Goal: Information Seeking & Learning: Learn about a topic

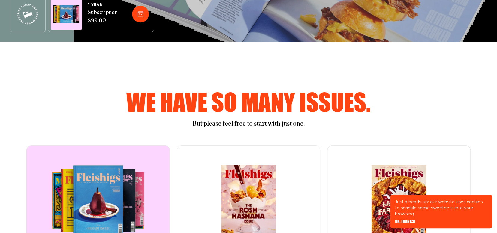
scroll to position [270, 0]
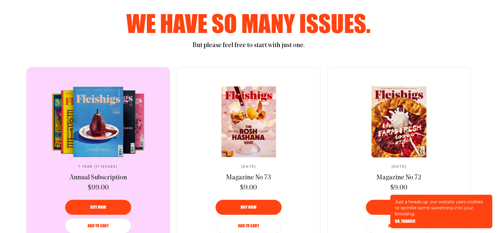
click at [238, 110] on img at bounding box center [249, 121] width 100 height 71
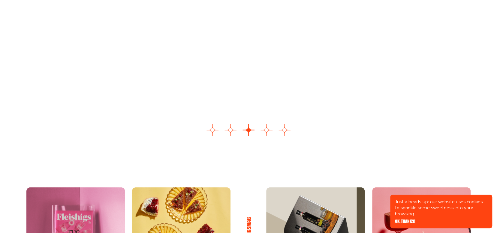
scroll to position [841, 0]
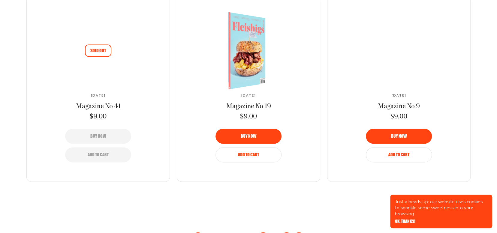
scroll to position [371, 0]
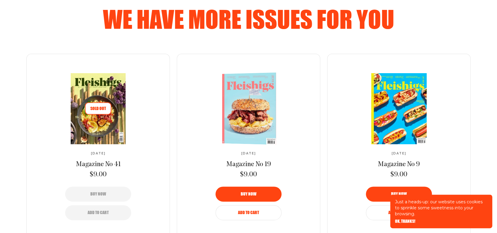
click at [253, 168] on span "Magazine No 19" at bounding box center [248, 164] width 45 height 7
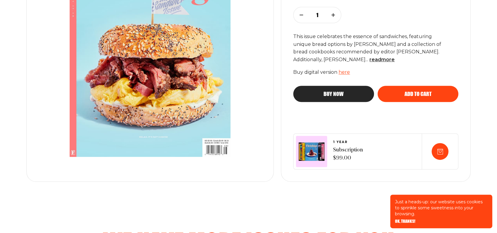
scroll to position [90, 0]
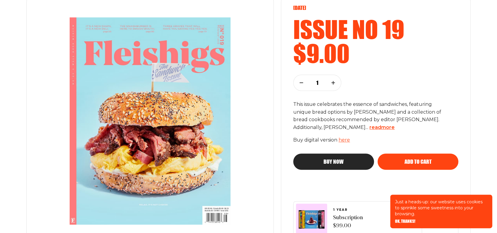
click at [374, 127] on span "read more" at bounding box center [382, 128] width 25 height 6
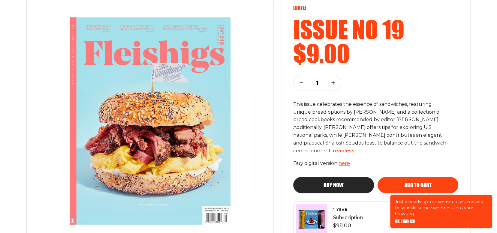
click at [343, 150] on span "read less" at bounding box center [344, 151] width 22 height 6
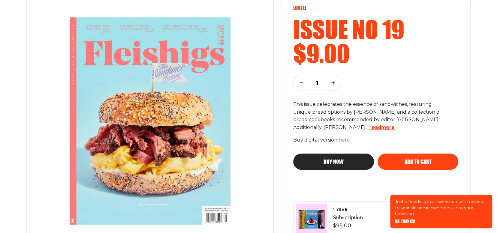
click at [370, 127] on span "read more" at bounding box center [382, 128] width 25 height 6
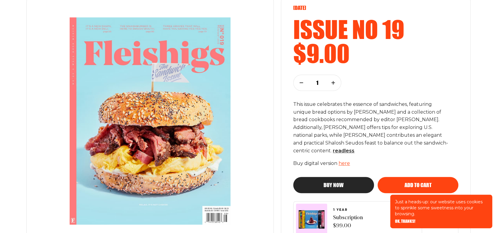
click at [221, 107] on img at bounding box center [150, 120] width 205 height 231
